Goal: Task Accomplishment & Management: Manage account settings

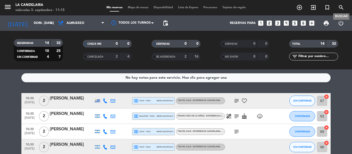
click at [342, 8] on icon "search" at bounding box center [341, 7] width 6 height 6
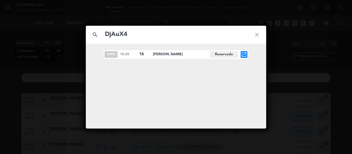
type input "DjAuX4"
click at [243, 54] on icon "open_in_new" at bounding box center [244, 54] width 6 height 6
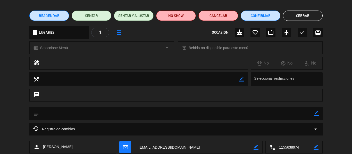
scroll to position [51, 0]
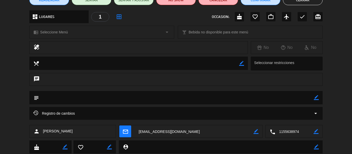
click at [316, 98] on icon "border_color" at bounding box center [316, 97] width 5 height 5
click at [286, 98] on textarea at bounding box center [176, 97] width 275 height 13
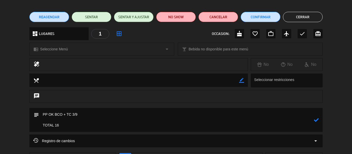
scroll to position [77, 0]
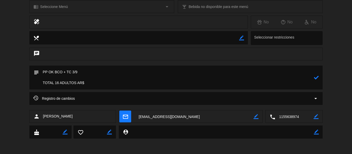
paste textarea "1.064.800"
click at [104, 70] on textarea at bounding box center [176, 78] width 275 height 24
click at [101, 74] on textarea at bounding box center [176, 78] width 275 height 24
click at [130, 85] on textarea at bounding box center [176, 78] width 275 height 24
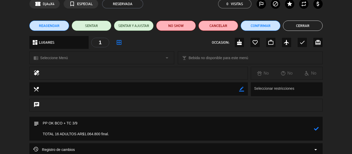
scroll to position [51, 0]
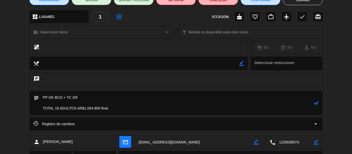
type textarea "PP OK BCO + TC 3/9 TOTAL 16 ADULTOS AR$1.064.800 final."
click at [316, 103] on icon at bounding box center [316, 103] width 5 height 5
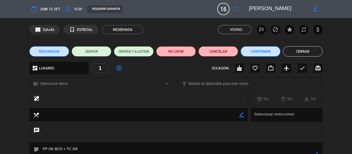
click at [264, 53] on button "Confirmar" at bounding box center [260, 51] width 40 height 10
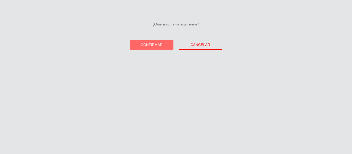
click at [153, 48] on button "Confirmar" at bounding box center [151, 45] width 43 height 10
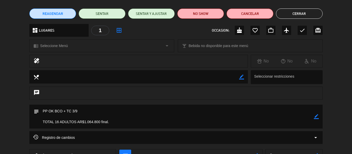
scroll to position [77, 0]
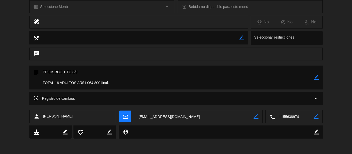
click at [200, 120] on textarea at bounding box center [194, 116] width 119 height 13
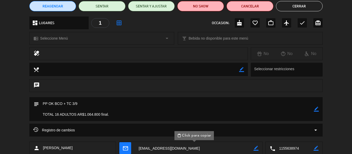
scroll to position [0, 0]
